Goal: Information Seeking & Learning: Compare options

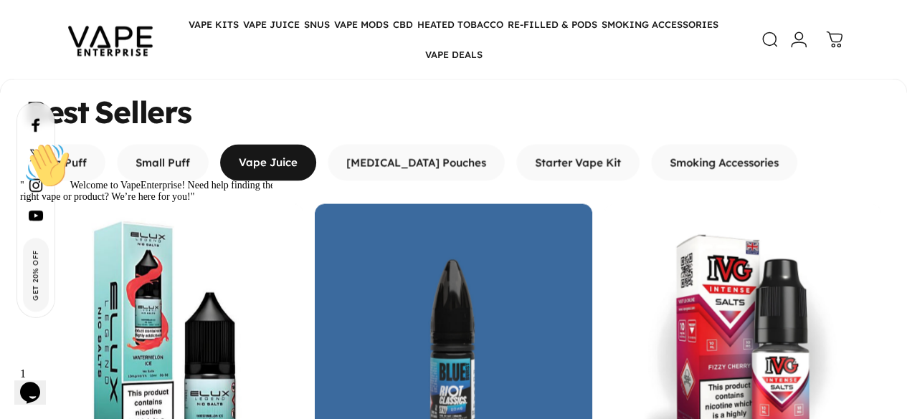
scroll to position [1161, 0]
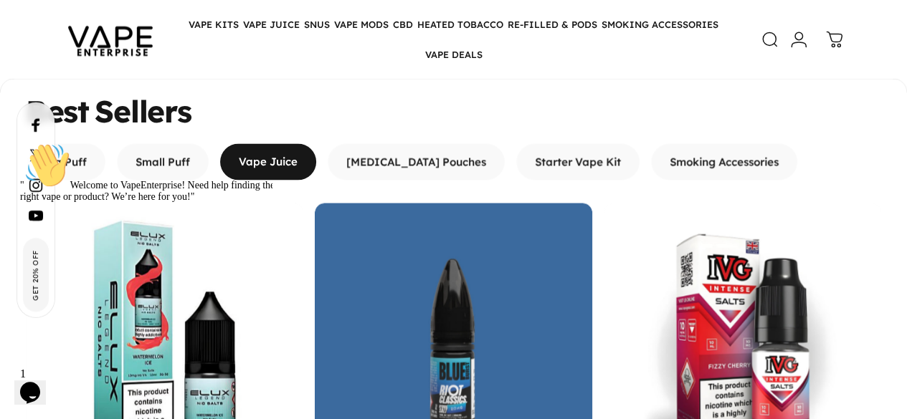
click at [39, 381] on icon "Opens Chat This icon Opens the chat window." at bounding box center [30, 392] width 23 height 23
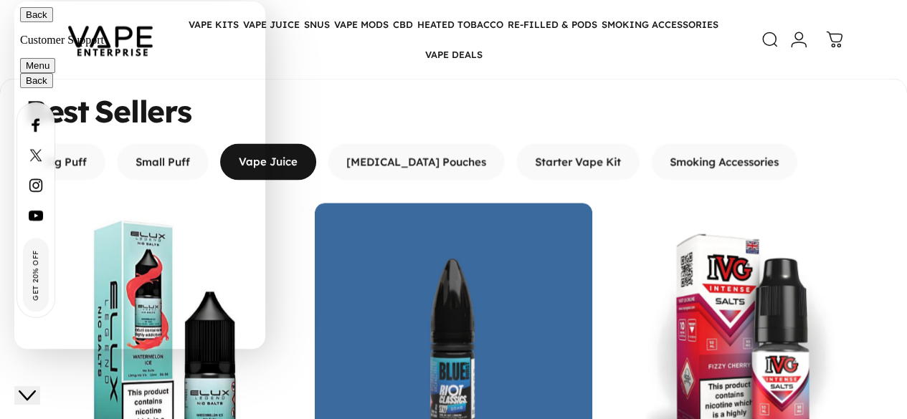
click at [39, 386] on button "Close Chat This icon closes the chat window." at bounding box center [27, 395] width 26 height 19
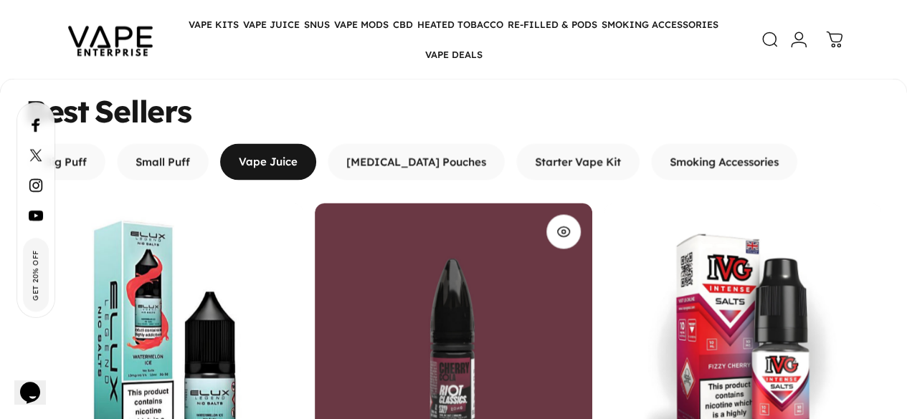
click at [358, 203] on img "Riot Classics Salt E-Liquid" at bounding box center [453, 341] width 277 height 277
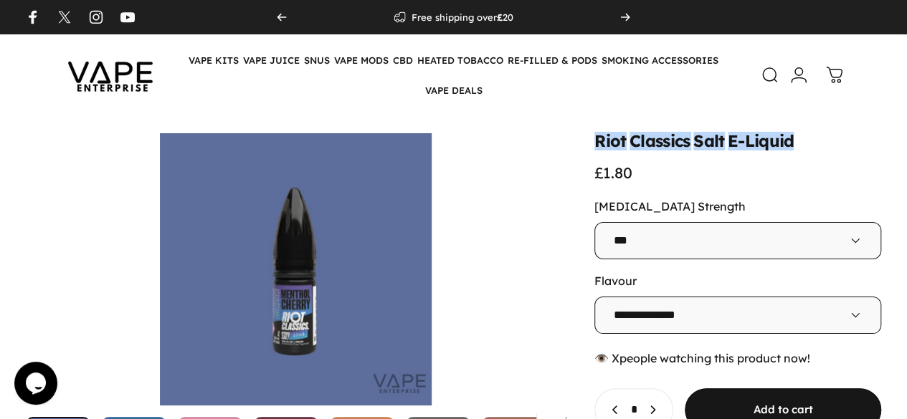
drag, startPoint x: 472, startPoint y: 142, endPoint x: 718, endPoint y: 141, distance: 245.9
click at [718, 141] on div "**********" at bounding box center [453, 332] width 855 height 399
copy split-words "Riot Classics Salt E-Liquid"
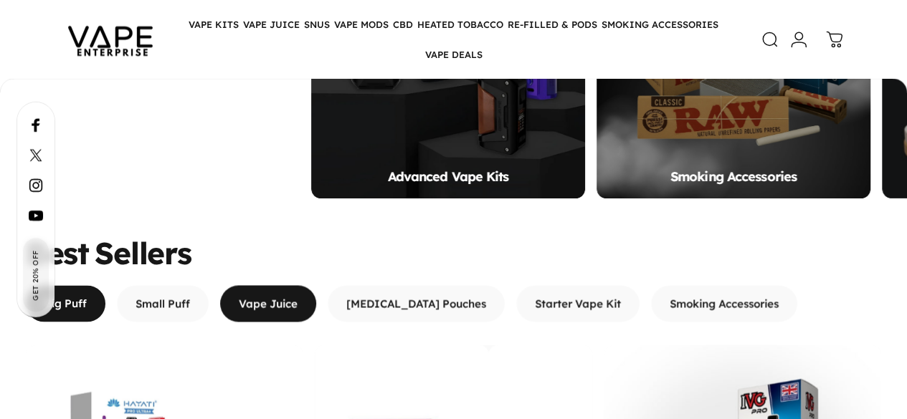
scroll to position [1019, 0]
click at [290, 267] on span "button" at bounding box center [268, 303] width 144 height 73
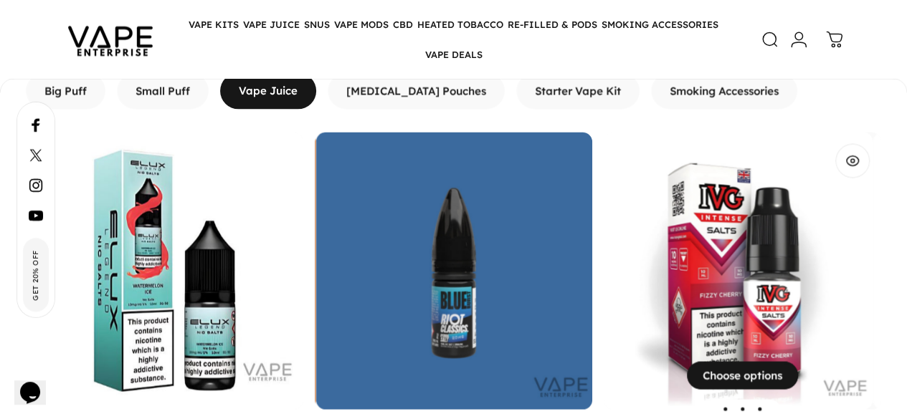
scroll to position [1232, 0]
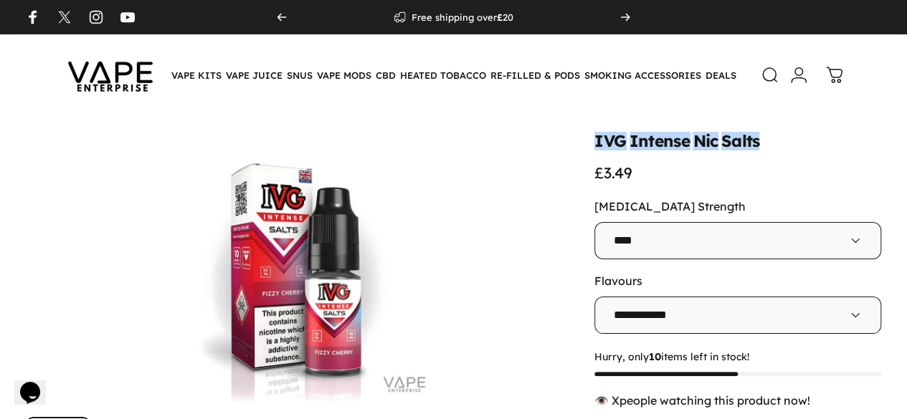
drag, startPoint x: 478, startPoint y: 144, endPoint x: 645, endPoint y: 152, distance: 167.2
click at [645, 152] on div "IVG Intense Nic Salts £3.49" at bounding box center [737, 157] width 287 height 49
copy split-words "IVG Intense Nic Salts"
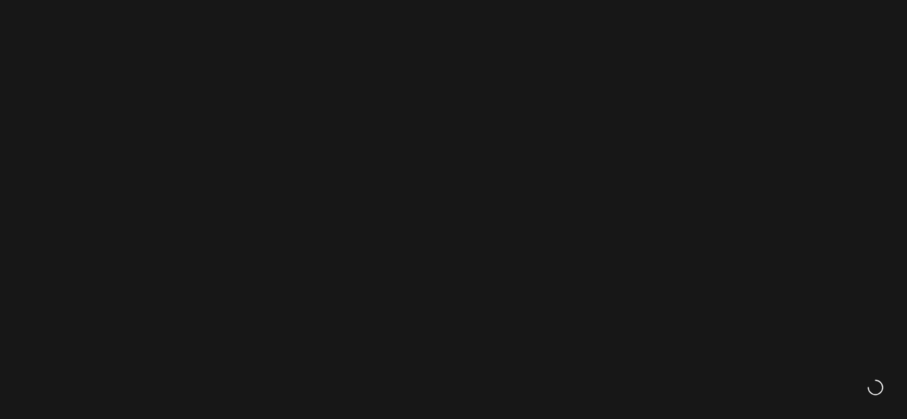
scroll to position [1223, 0]
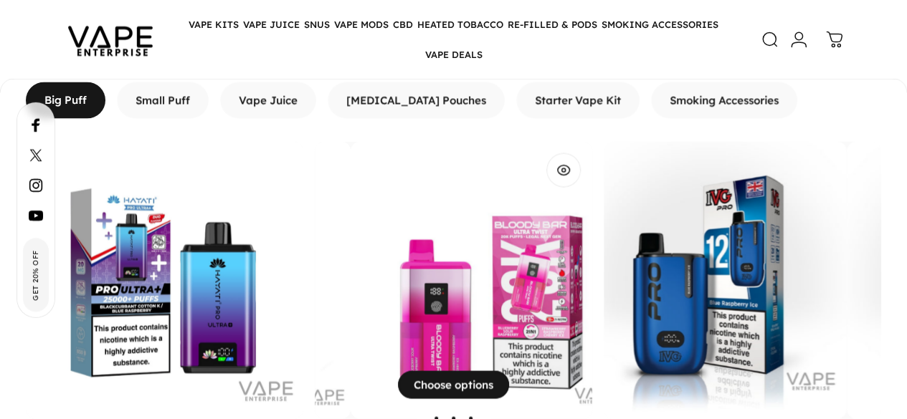
click at [351, 185] on img "Bloody Bar Ultra-Twist 20k Puffs" at bounding box center [489, 279] width 277 height 277
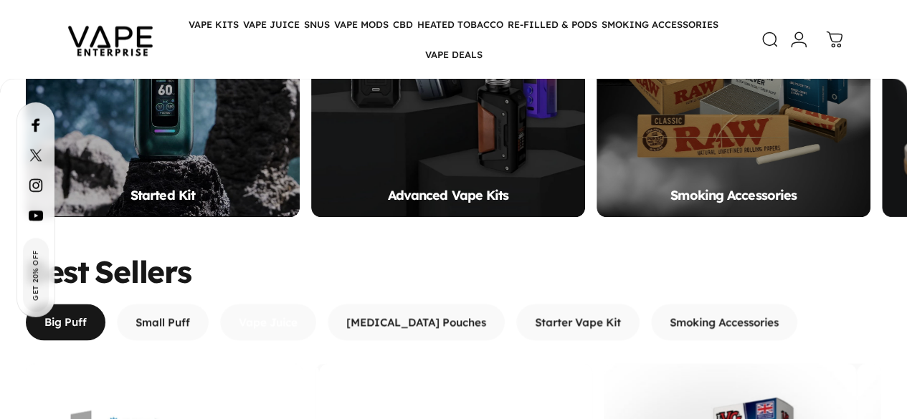
scroll to position [0, 0]
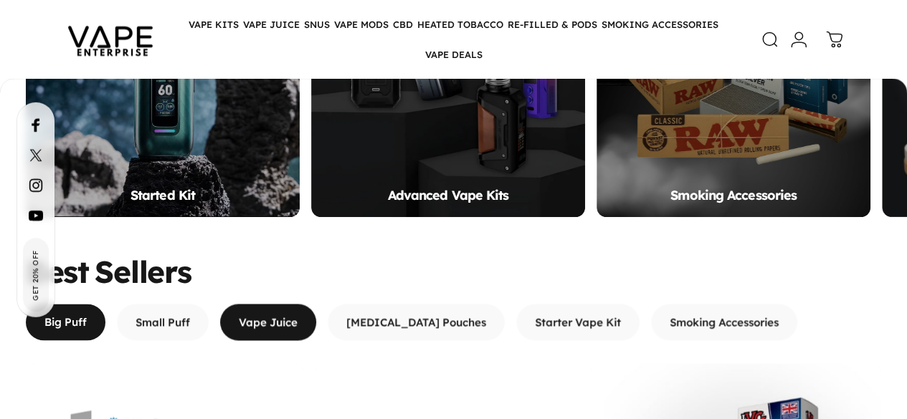
click at [288, 285] on span "button" at bounding box center [268, 321] width 144 height 73
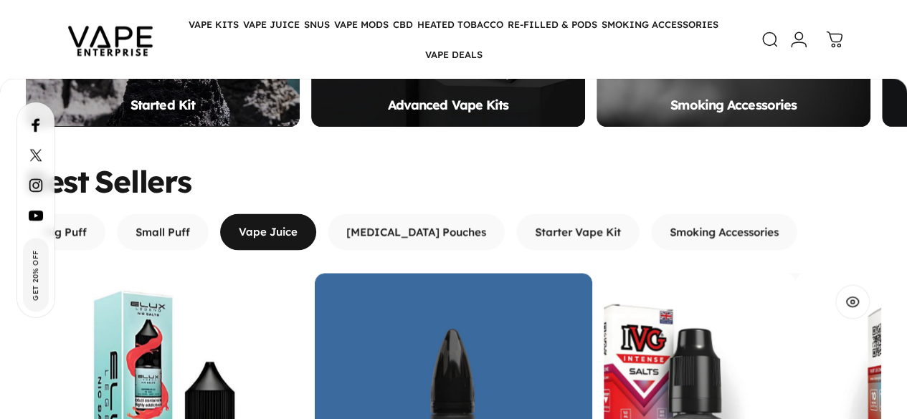
scroll to position [1154, 0]
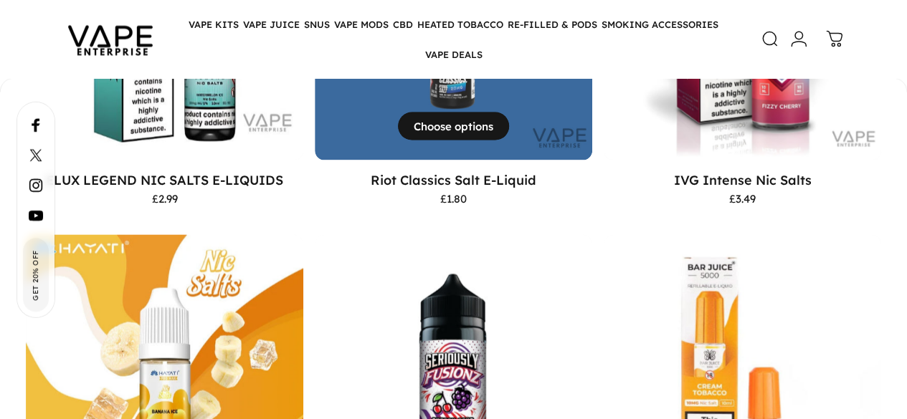
scroll to position [1403, 0]
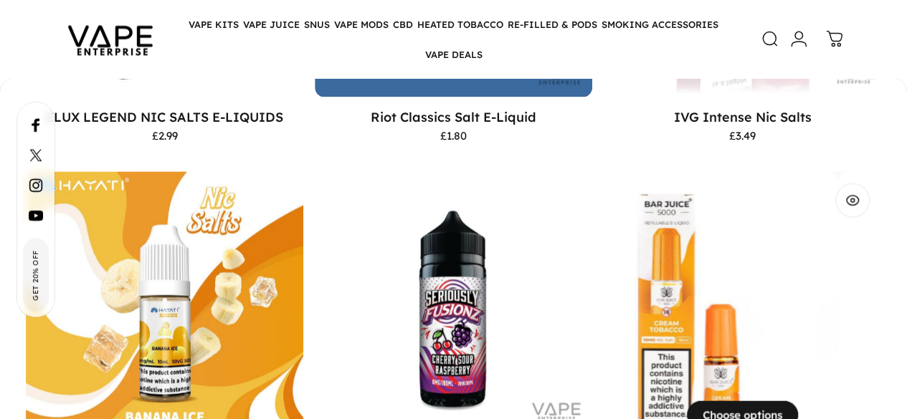
scroll to position [1571, 0]
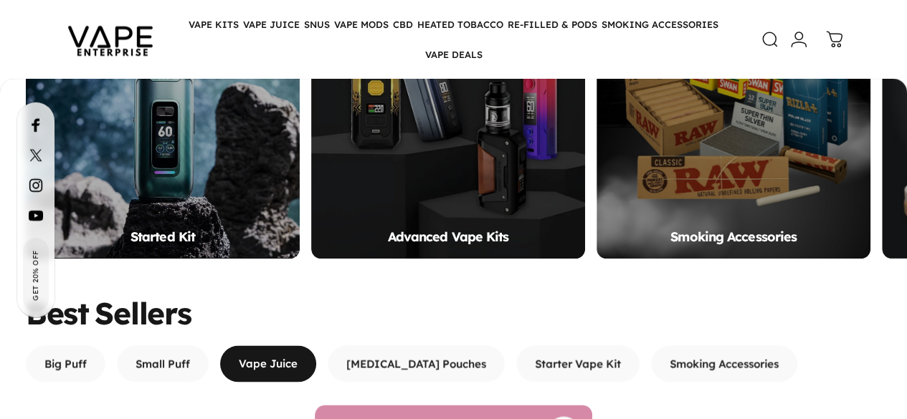
scroll to position [956, 0]
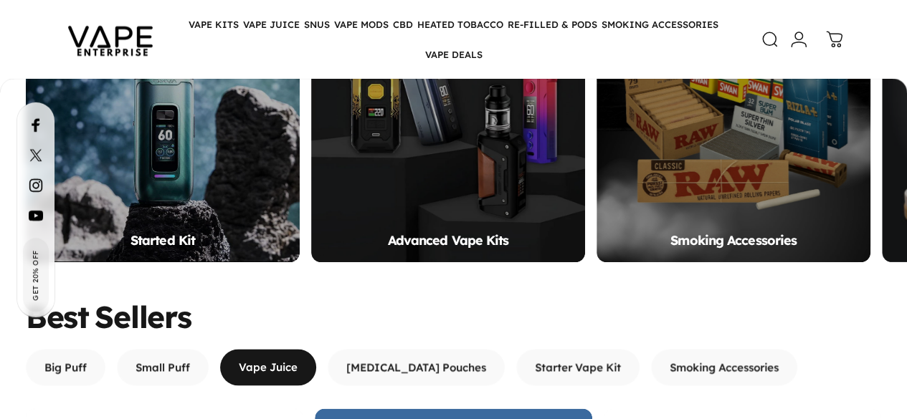
click at [49, 47] on img at bounding box center [110, 39] width 129 height 67
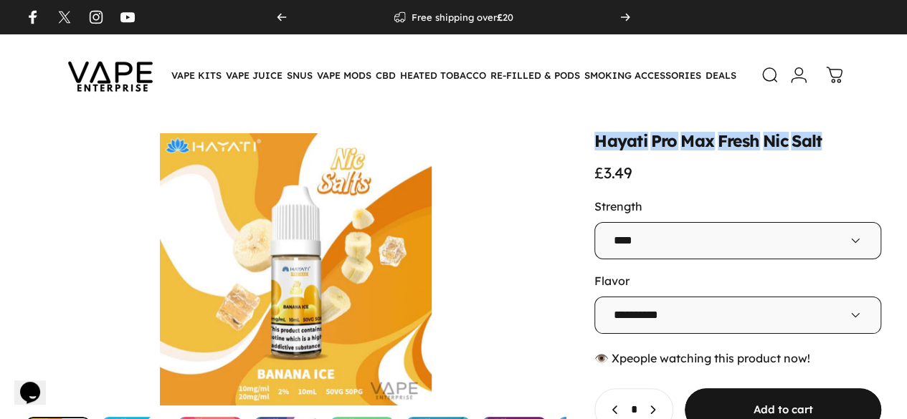
drag, startPoint x: 529, startPoint y: 137, endPoint x: 705, endPoint y: 141, distance: 175.7
click at [705, 141] on split-words "Hayati Pro Max Fresh Nic Salt" at bounding box center [737, 141] width 287 height 16
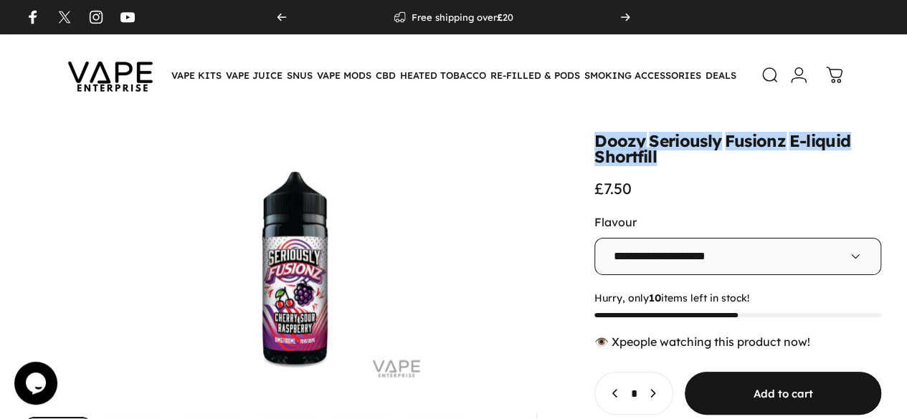
drag, startPoint x: 476, startPoint y: 141, endPoint x: 806, endPoint y: 146, distance: 329.8
click at [806, 146] on div "Doozy Seriously Fusionz E-liquid Shortfill £7.50" at bounding box center [737, 165] width 287 height 65
copy split-words "Doozy Seriously Fusionz E-liquid Shortfill"
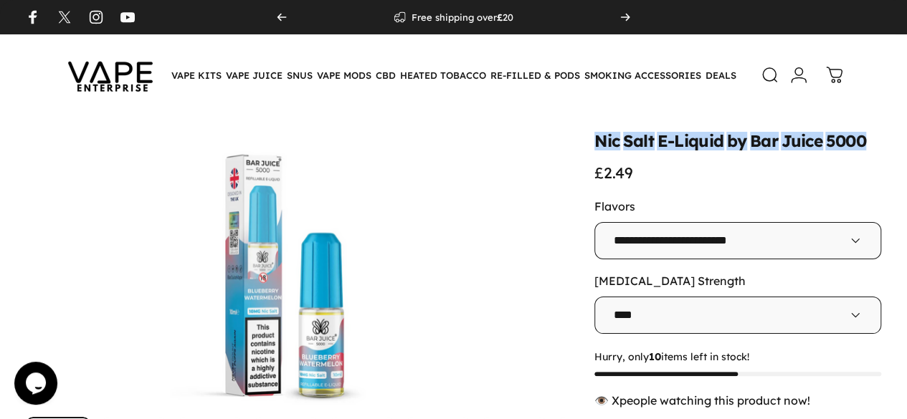
drag, startPoint x: 475, startPoint y: 148, endPoint x: 769, endPoint y: 143, distance: 294.0
click at [769, 143] on div "Nic Salt E-Liquid by Bar Juice 5000 £2.49" at bounding box center [737, 157] width 287 height 49
copy split-words "Nic Salt E-Liquid by Bar Juice 5000"
click at [594, 140] on animate-element "Nic" at bounding box center [606, 141] width 25 height 16
drag, startPoint x: 476, startPoint y: 140, endPoint x: 763, endPoint y: 137, distance: 286.8
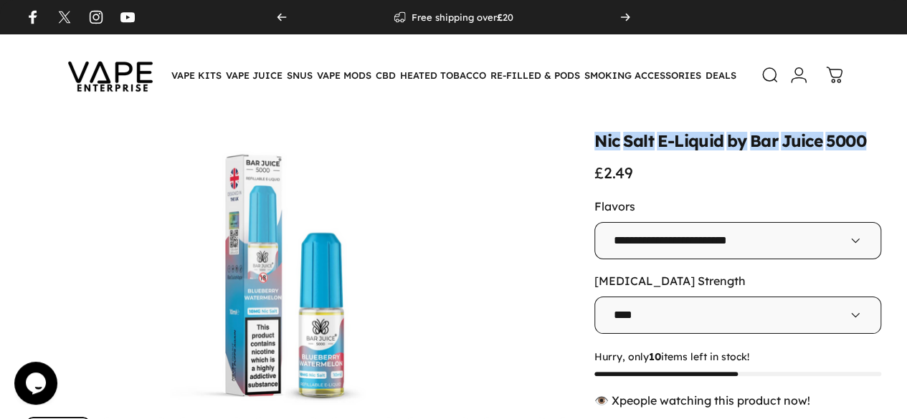
click at [763, 137] on div "Nic Salt E-Liquid by Bar Juice 5000 £2.49" at bounding box center [737, 157] width 287 height 49
copy split-words "Nic Salt E-Liquid by Bar Juice 5000"
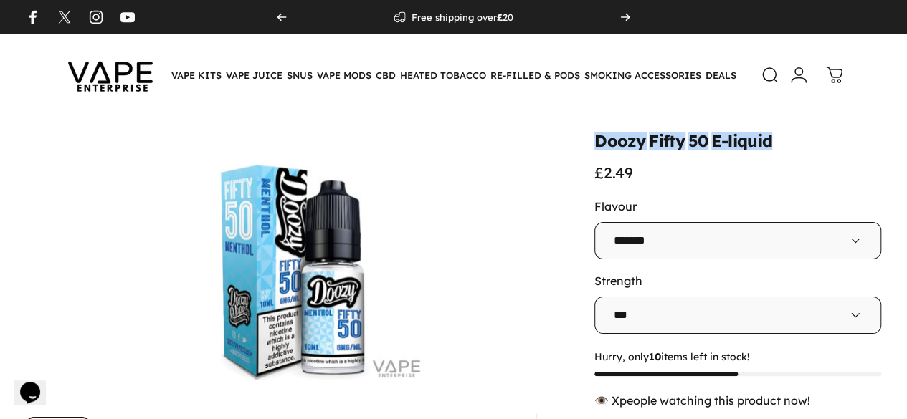
drag, startPoint x: 477, startPoint y: 145, endPoint x: 674, endPoint y: 144, distance: 197.2
click at [674, 144] on div "Doozy Fifty 50 E-liquid £2.49" at bounding box center [737, 157] width 287 height 49
copy split-words "Doozy Fifty 50 E-liquid"
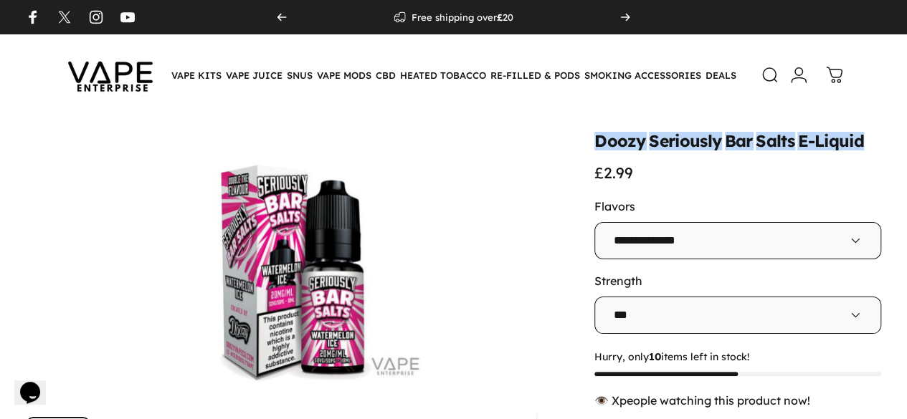
drag, startPoint x: 480, startPoint y: 148, endPoint x: 776, endPoint y: 144, distance: 295.4
click at [776, 144] on div "Doozy Seriously Bar Salts E-Liquid £2.99" at bounding box center [737, 157] width 287 height 49
copy split-words "Doozy Seriously Bar Salts E-Liquid"
